Goal: Navigation & Orientation: Find specific page/section

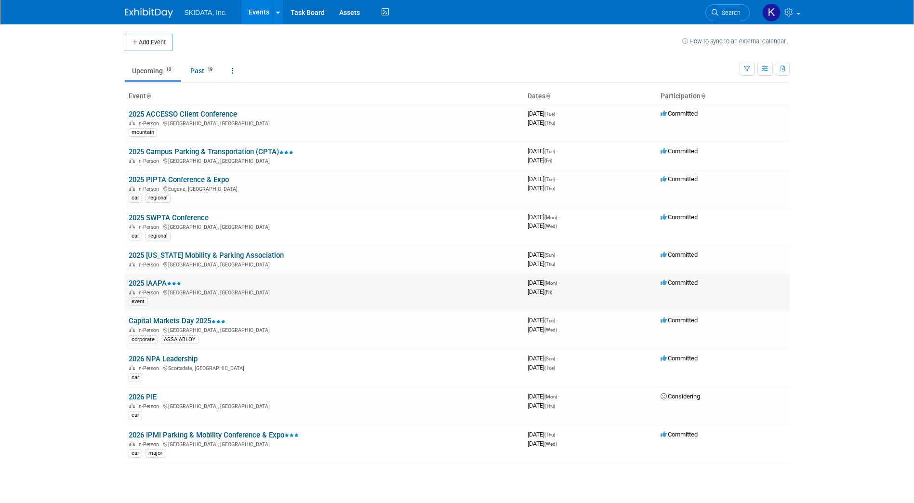
click at [152, 282] on link "2025 IAAPA" at bounding box center [155, 283] width 53 height 9
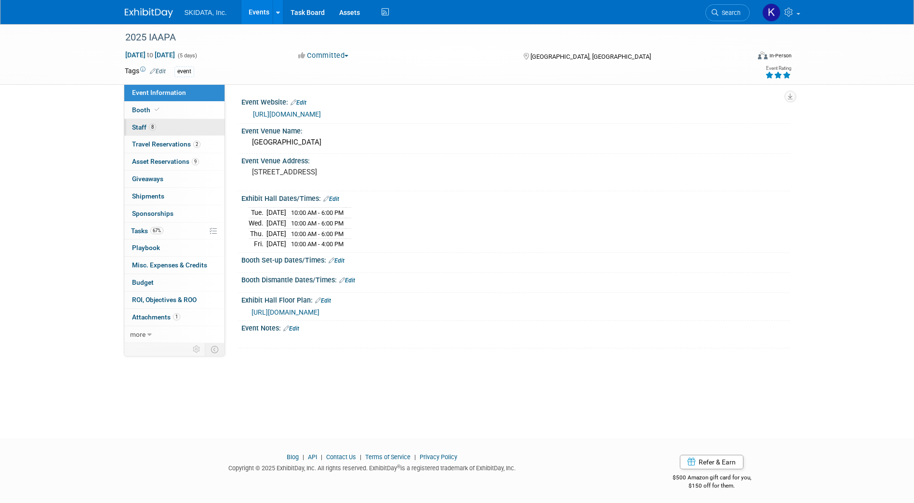
click at [142, 125] on span "Staff 8" at bounding box center [144, 127] width 24 height 8
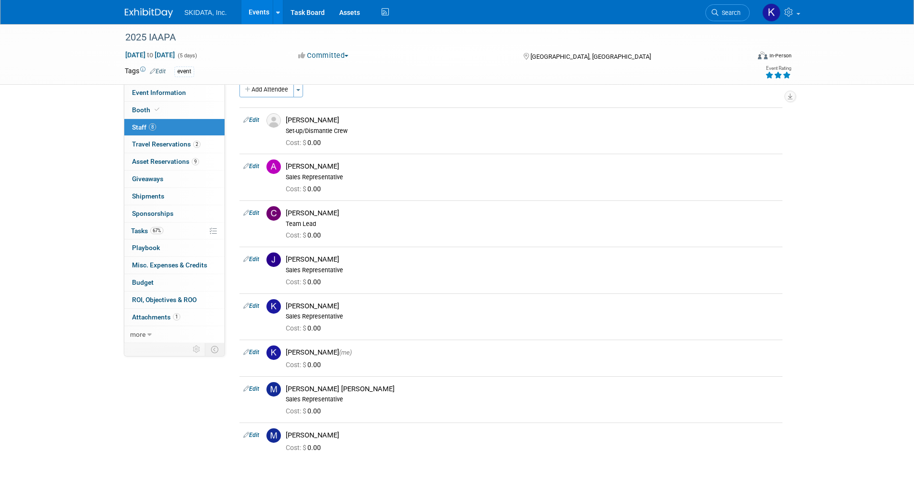
scroll to position [11, 0]
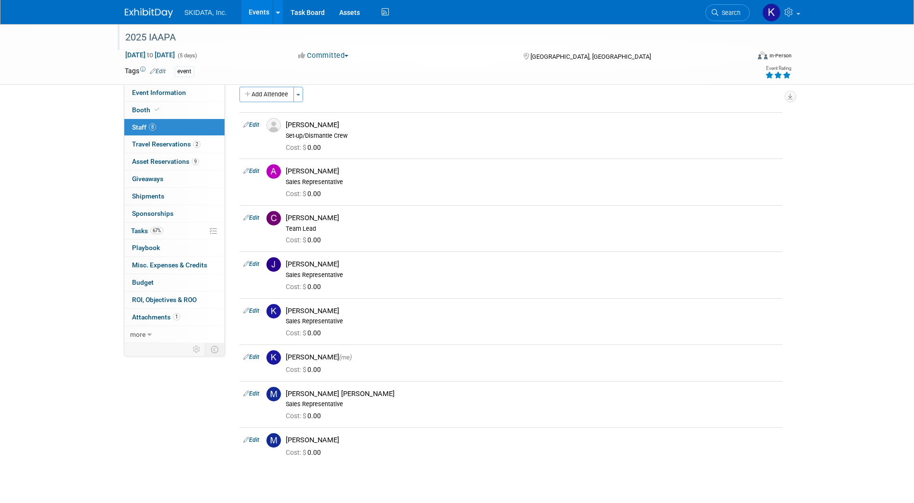
click at [672, 49] on div "2025 IAAPA" at bounding box center [430, 37] width 625 height 26
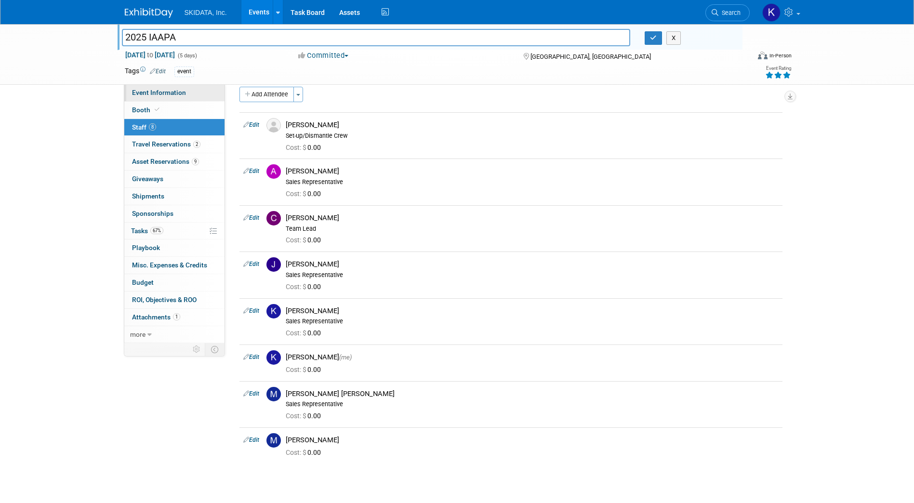
click at [146, 93] on span "Event Information" at bounding box center [159, 93] width 54 height 8
